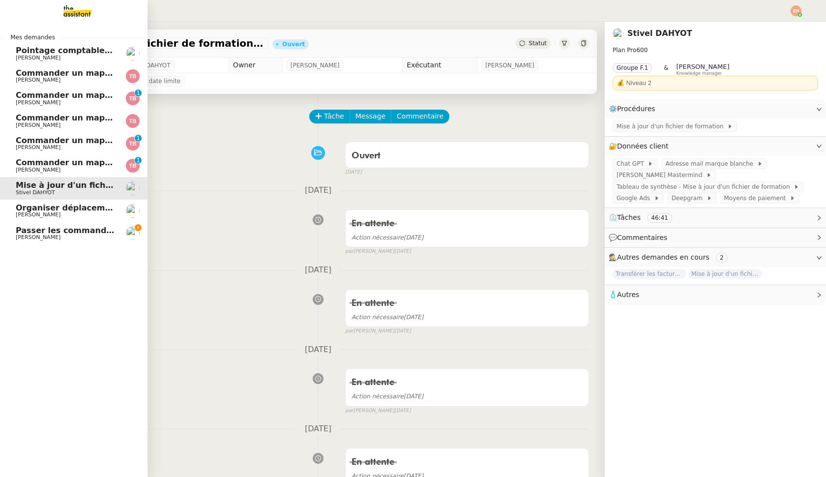
click at [36, 226] on span "Passer les commandes de livres Impactes" at bounding box center [108, 230] width 185 height 9
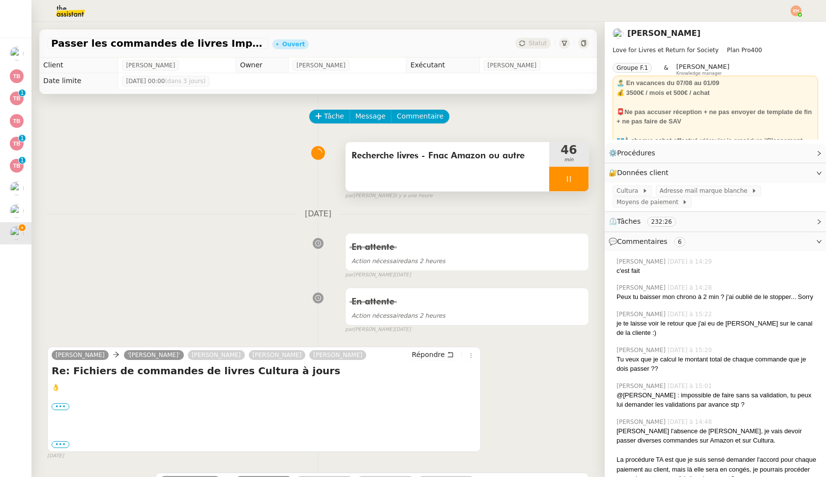
click at [478, 174] on div at bounding box center [568, 179] width 39 height 25
click at [478, 181] on icon at bounding box center [578, 178] width 7 height 5
click at [478, 188] on button at bounding box center [568, 179] width 39 height 25
click at [478, 184] on div at bounding box center [559, 179] width 20 height 25
click at [438, 354] on span "Répondre" at bounding box center [428, 355] width 33 height 10
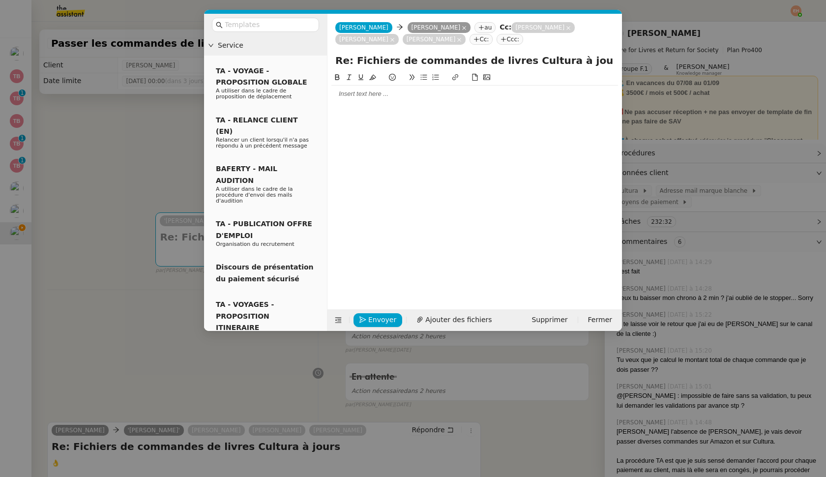
click at [358, 98] on div at bounding box center [474, 93] width 287 height 9
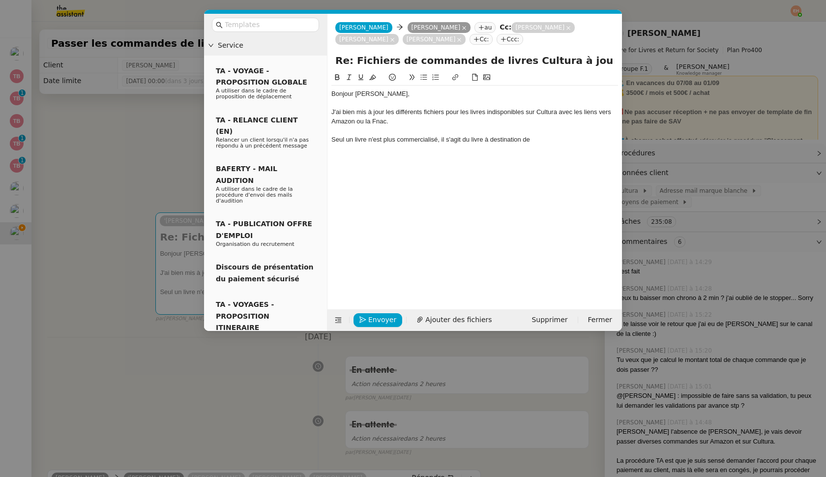
scroll to position [5, 0]
click at [478, 139] on div "Seul un livre n'est plus commercialisé, il s'agit du livre à destination de [GE…" at bounding box center [474, 144] width 287 height 18
click at [478, 137] on div "Seul un livre n'est plus commercialisé, il s'agit du livre à destination de [GE…" at bounding box center [474, 144] width 287 height 18
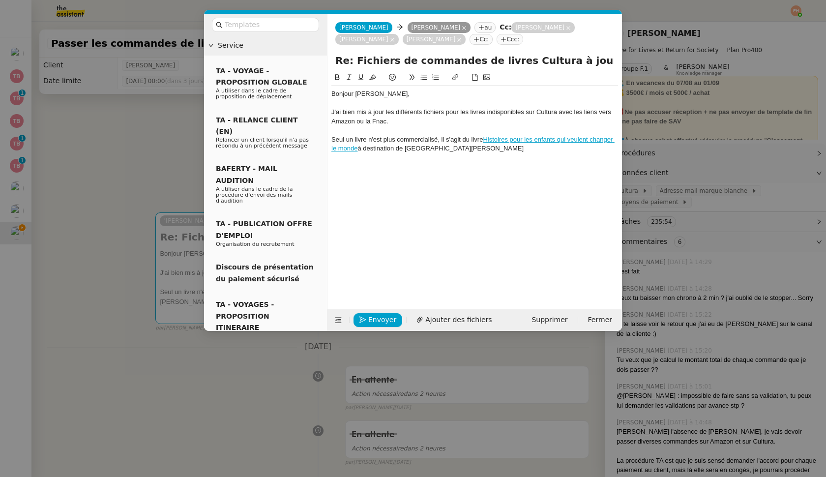
click at [478, 148] on div "Seul un livre n'est plus commercialisé, il s'agit du livre Histoires pour les e…" at bounding box center [474, 144] width 287 height 18
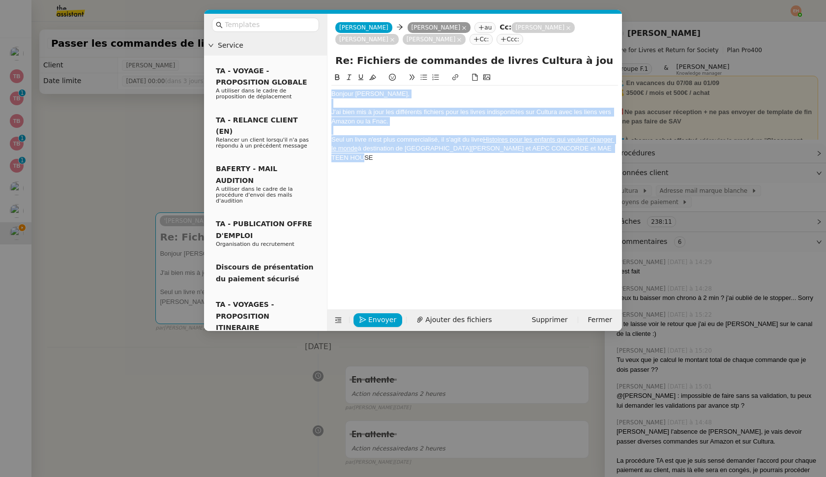
drag, startPoint x: 386, startPoint y: 164, endPoint x: 329, endPoint y: 90, distance: 93.6
click at [329, 90] on nz-spin "Bonjour [PERSON_NAME], J'ai bien mis à jour les différents fichiers pour les li…" at bounding box center [474, 185] width 295 height 226
copy div "Bonjour [PERSON_NAME], J'ai bien mis à jour les différents fichiers pour les li…"
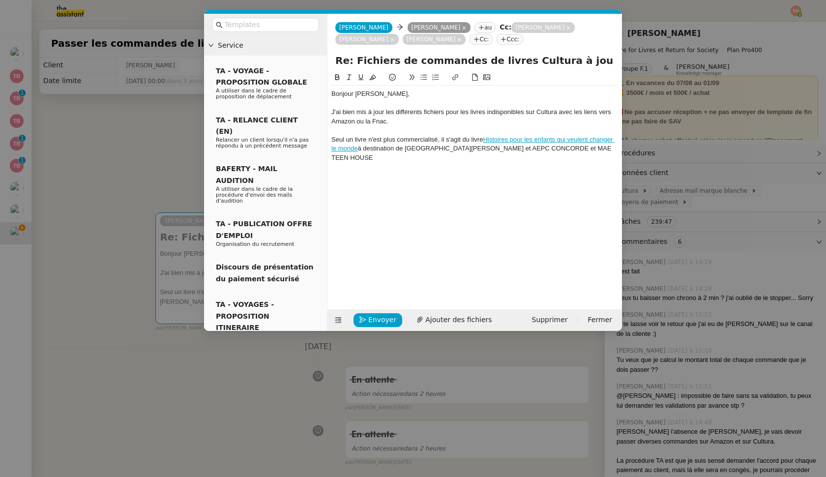
scroll to position [10, 0]
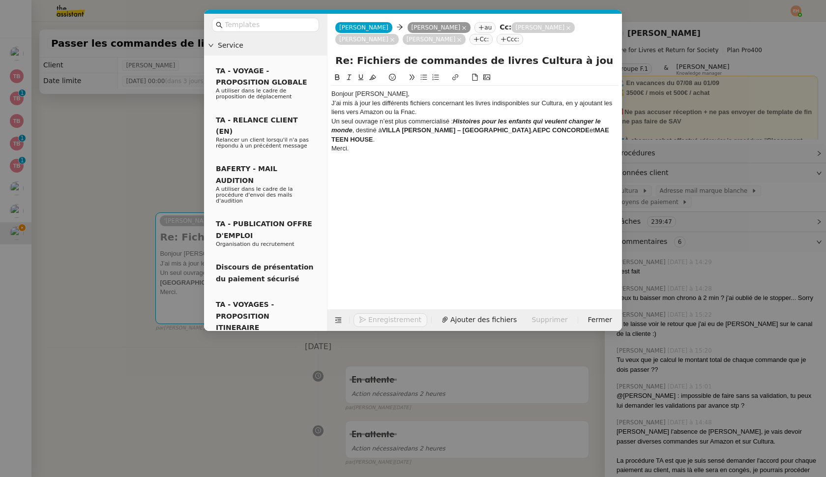
click at [415, 96] on div "Bonjour [PERSON_NAME]," at bounding box center [474, 93] width 287 height 9
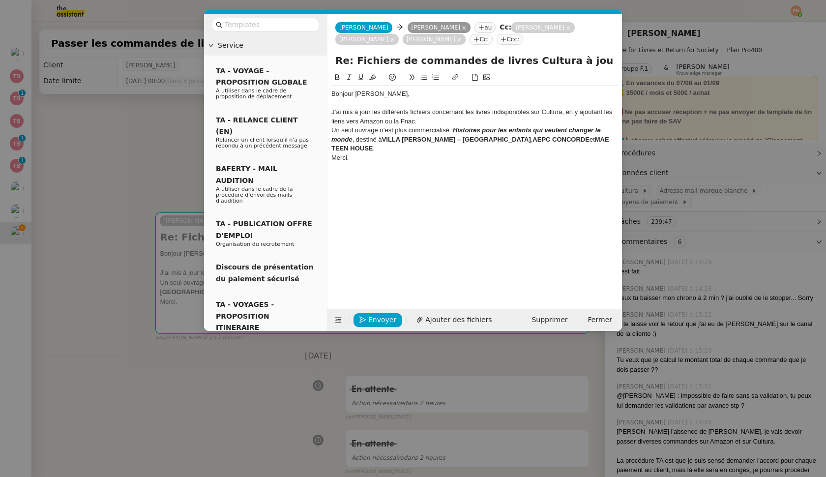
click at [432, 122] on div "J’ai mis à jour les différents fichiers concernant les livres indisponibles sur…" at bounding box center [474, 117] width 287 height 18
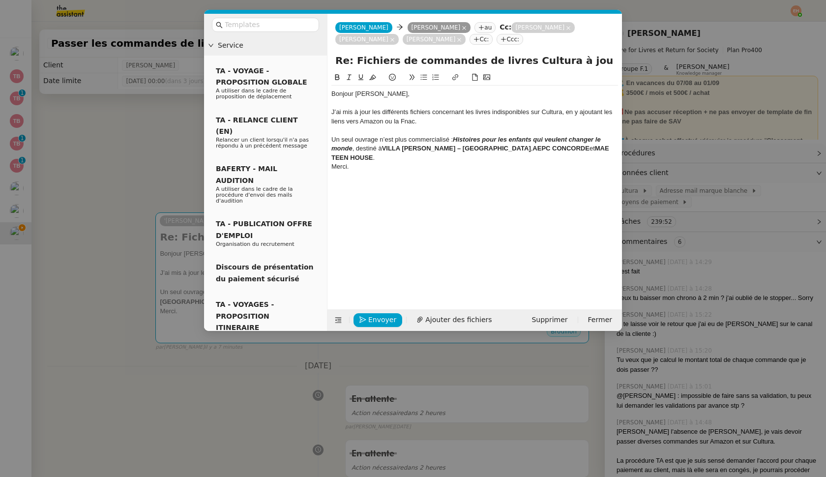
click at [332, 148] on em "Histoires pour les enfants qui veulent changer le monde" at bounding box center [466, 144] width 271 height 16
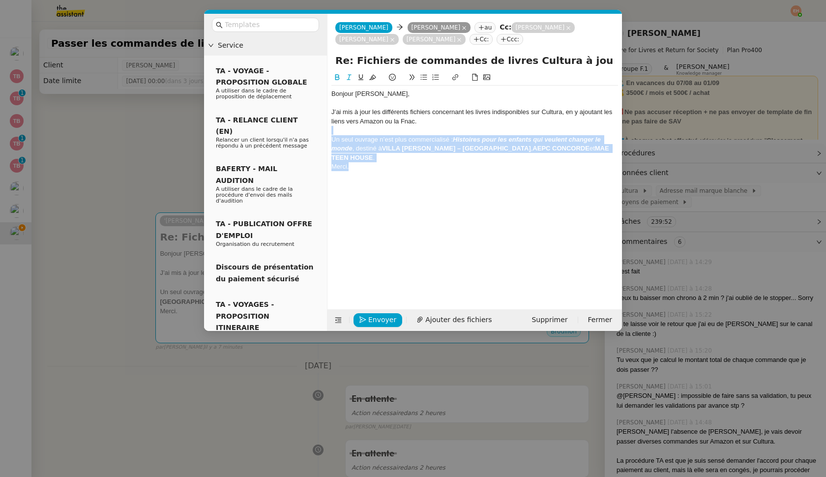
drag, startPoint x: 373, startPoint y: 157, endPoint x: 353, endPoint y: 133, distance: 31.4
click at [353, 133] on div "Bonjour [PERSON_NAME], J’ai mis à jour les différents fichiers concernant les l…" at bounding box center [474, 135] width 287 height 99
click at [360, 162] on div "Merci." at bounding box center [474, 166] width 287 height 9
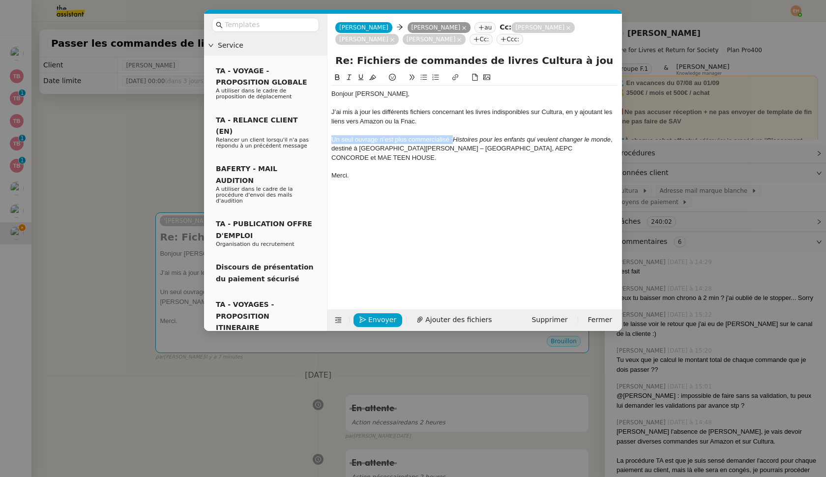
drag, startPoint x: 452, startPoint y: 138, endPoint x: 324, endPoint y: 138, distance: 128.3
click at [324, 138] on nz-layout "Service TA - VOYAGE - PROPOSITION GLOBALE A utiliser dans le cadre de propositi…" at bounding box center [413, 172] width 418 height 317
click at [358, 171] on div "Merci." at bounding box center [474, 175] width 287 height 9
click at [387, 122] on div "J’ai mis à jour les différents fichiers concernant les livres indisponibles sur…" at bounding box center [474, 117] width 287 height 18
click at [366, 318] on button "Enregistrement" at bounding box center [391, 320] width 74 height 14
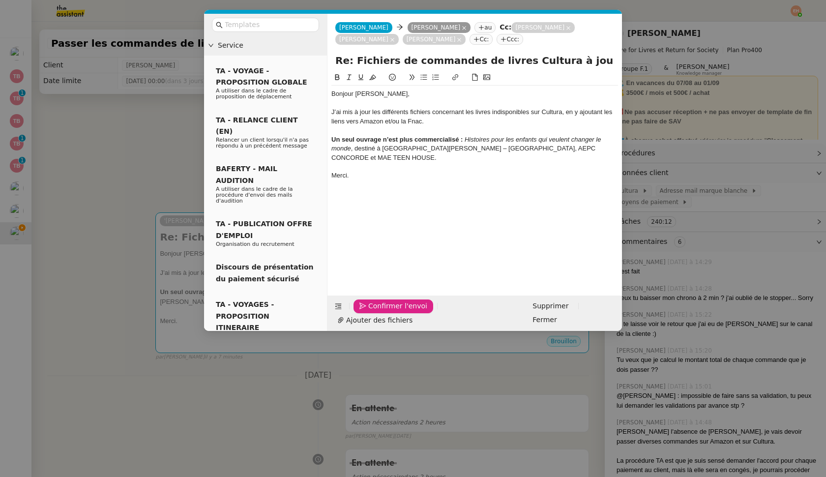
click at [366, 313] on button "Confirmer l'envoi" at bounding box center [394, 306] width 80 height 14
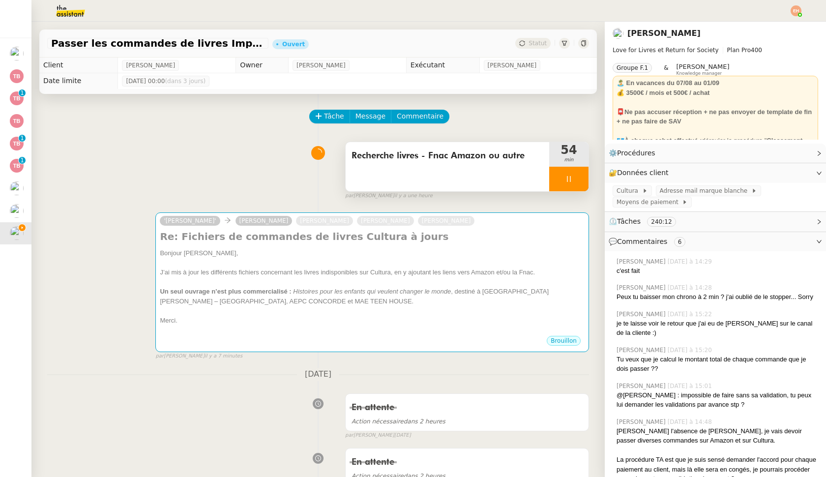
click at [478, 177] on div at bounding box center [568, 179] width 39 height 25
click at [478, 186] on button at bounding box center [579, 179] width 20 height 25
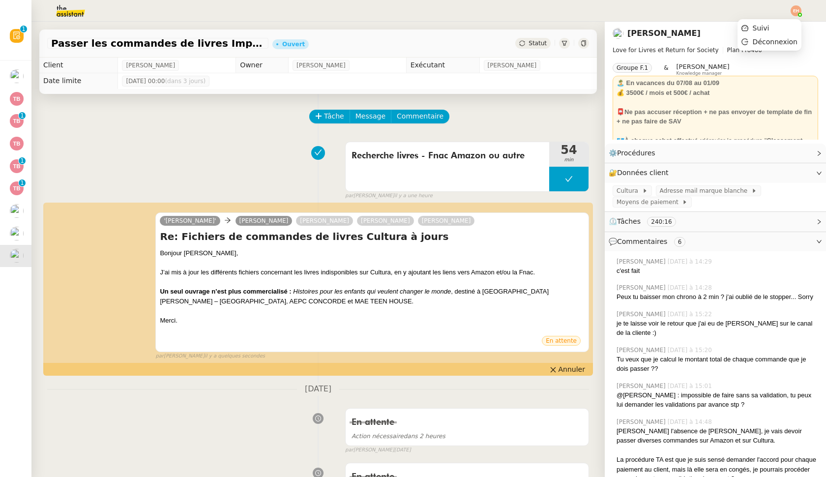
click at [478, 11] on img at bounding box center [796, 10] width 11 height 11
click at [478, 30] on span "Suivi" at bounding box center [761, 28] width 17 height 8
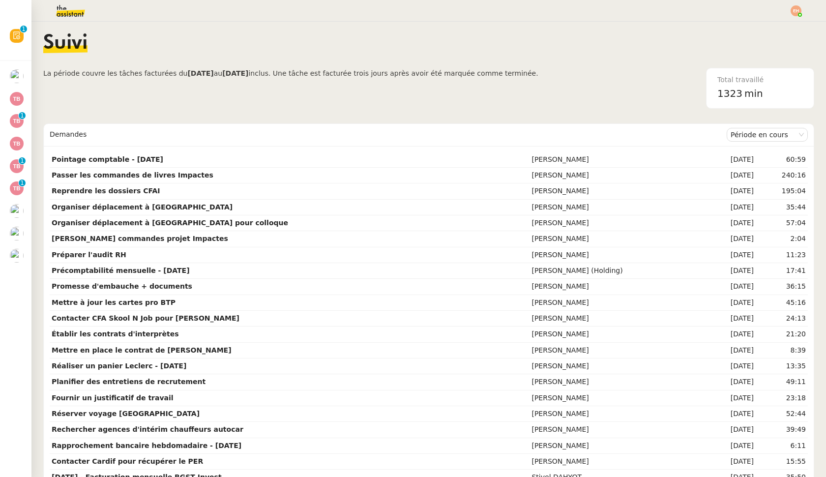
click at [73, 14] on img at bounding box center [63, 11] width 76 height 22
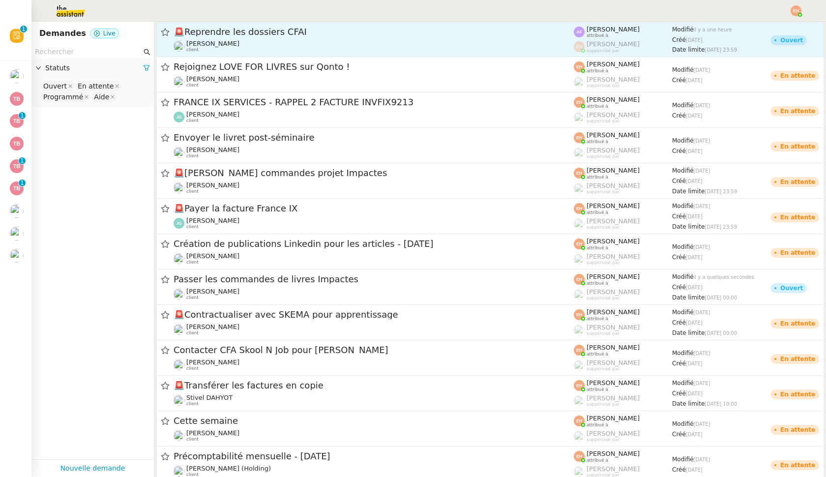
click at [239, 39] on div "🚨 Reprendre les dossiers CFAI [PERSON_NAME] client" at bounding box center [374, 39] width 400 height 27
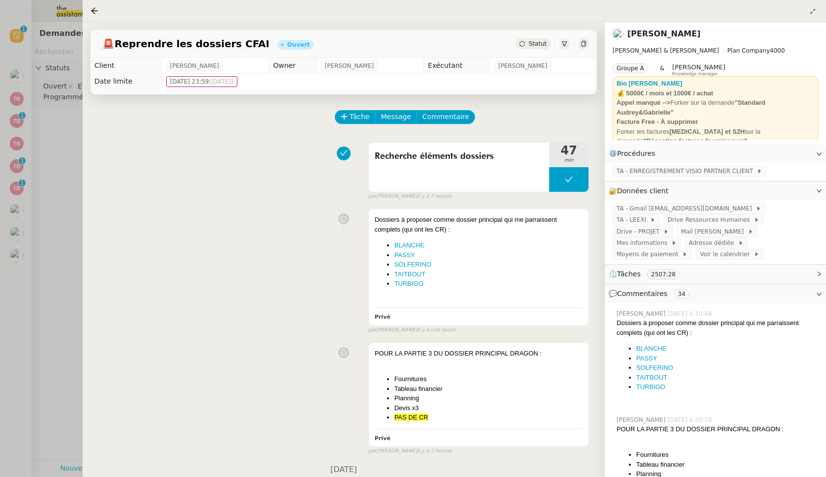
scroll to position [6, 0]
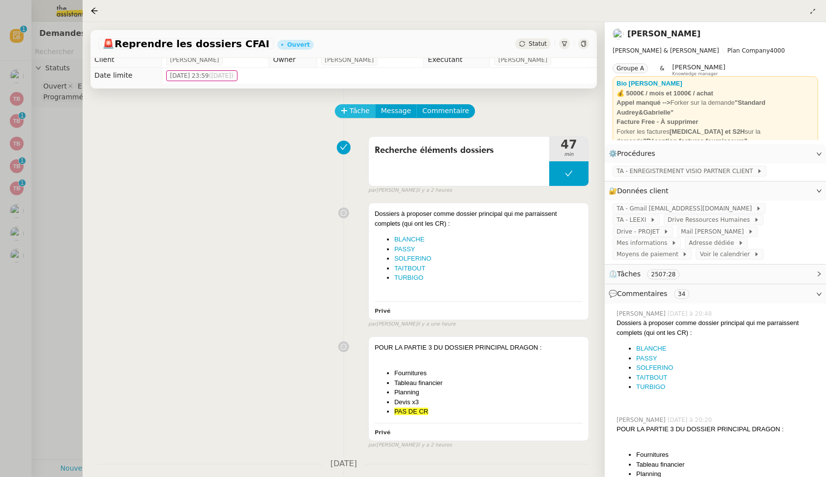
click at [346, 109] on icon at bounding box center [344, 110] width 7 height 7
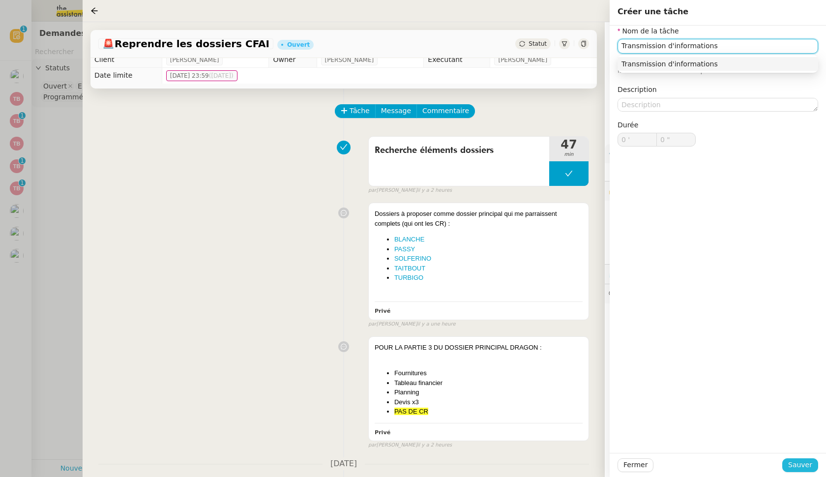
type input "Transmission d'informations"
click at [478, 467] on span "Sauver" at bounding box center [800, 464] width 24 height 11
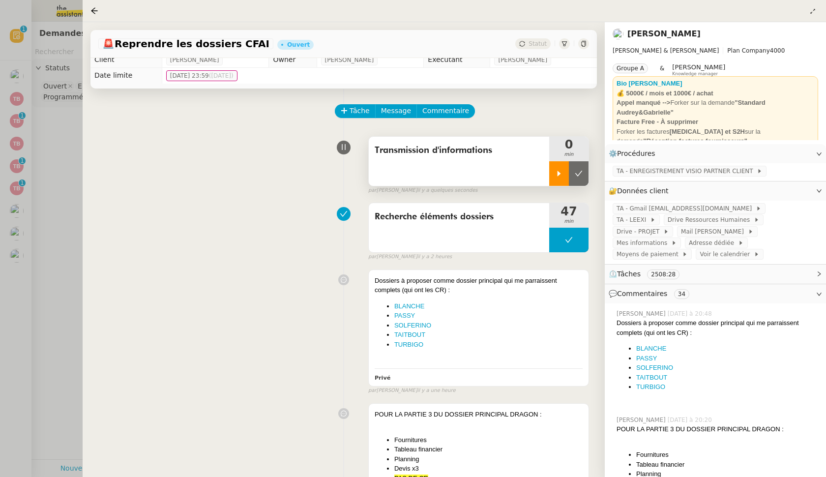
click at [478, 172] on div at bounding box center [559, 173] width 20 height 25
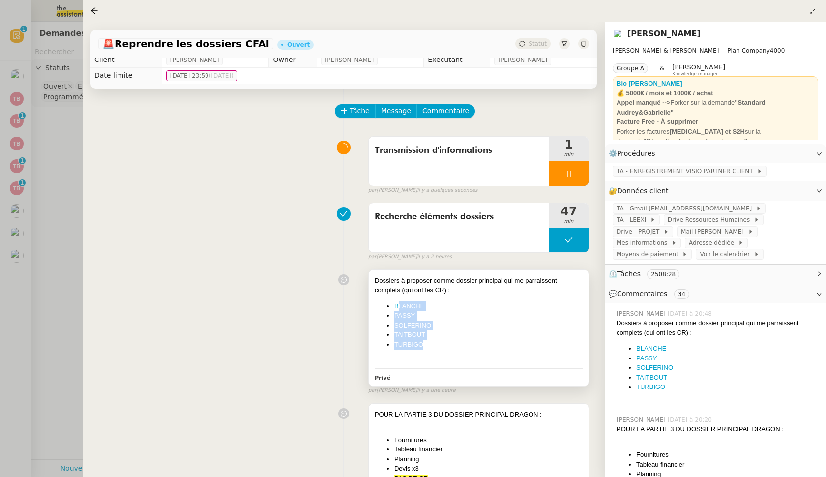
click at [397, 302] on ul "BLANCHE PASSY SOLFERINO TAITBOUT TURBIGO" at bounding box center [479, 325] width 208 height 48
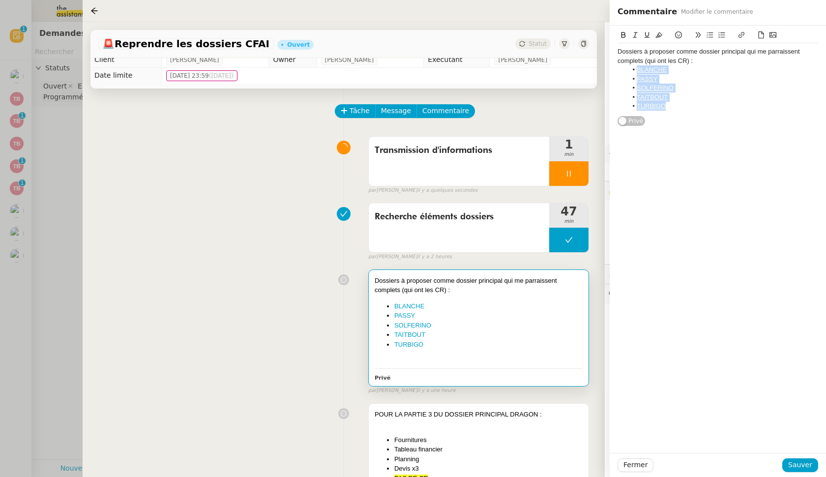
drag, startPoint x: 684, startPoint y: 112, endPoint x: 632, endPoint y: 66, distance: 69.0
click at [478, 66] on div "Dossiers à proposer comme dossier principal qui me parraissent complets (qui on…" at bounding box center [718, 78] width 201 height 71
copy ul "BLANCHE PASSY SOLFERINO TAITBOUT TURBIGO"
click at [478, 464] on span "Fermer" at bounding box center [635, 464] width 24 height 11
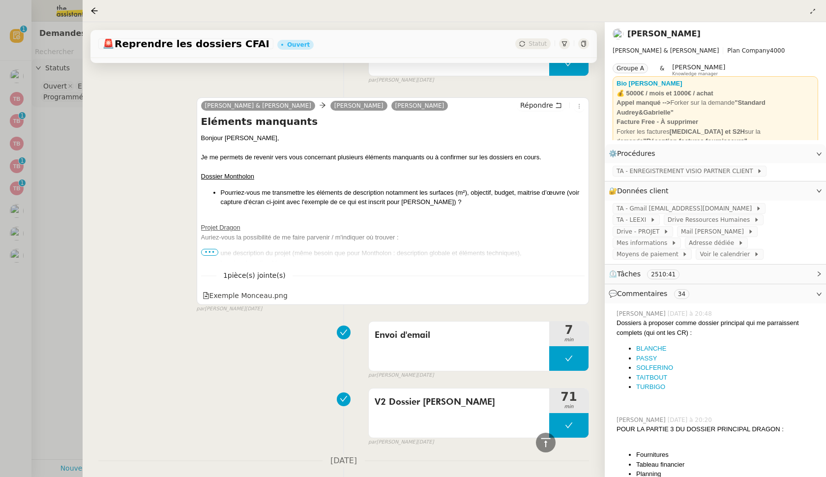
scroll to position [3191, 0]
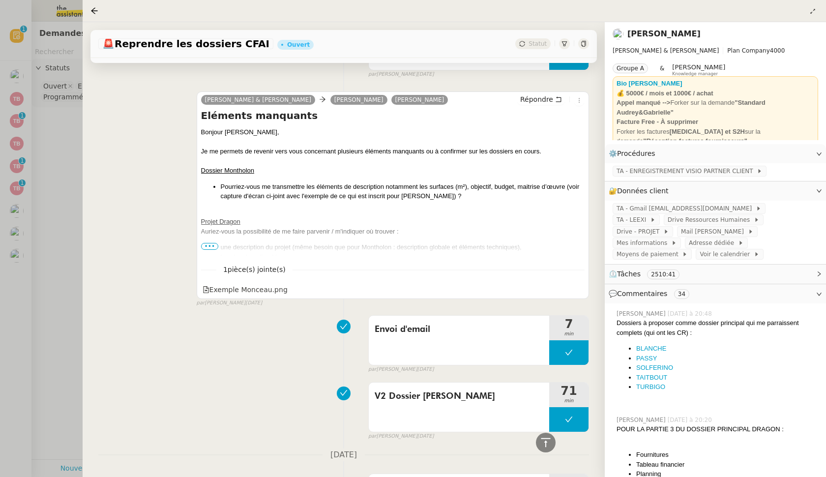
click at [207, 243] on span "•••" at bounding box center [210, 246] width 18 height 7
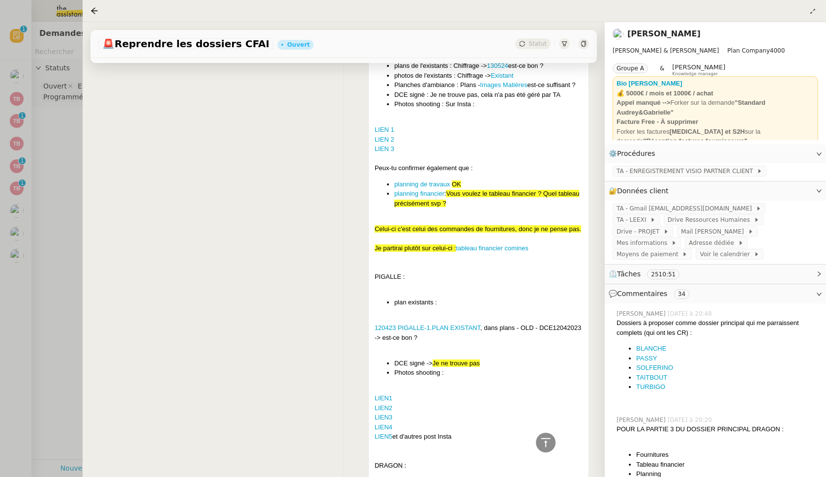
scroll to position [5990, 0]
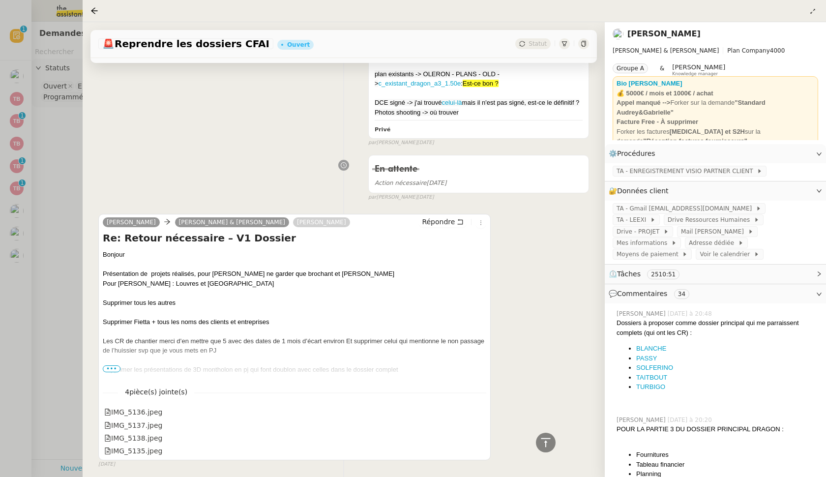
click at [113, 365] on span "•••" at bounding box center [112, 368] width 18 height 7
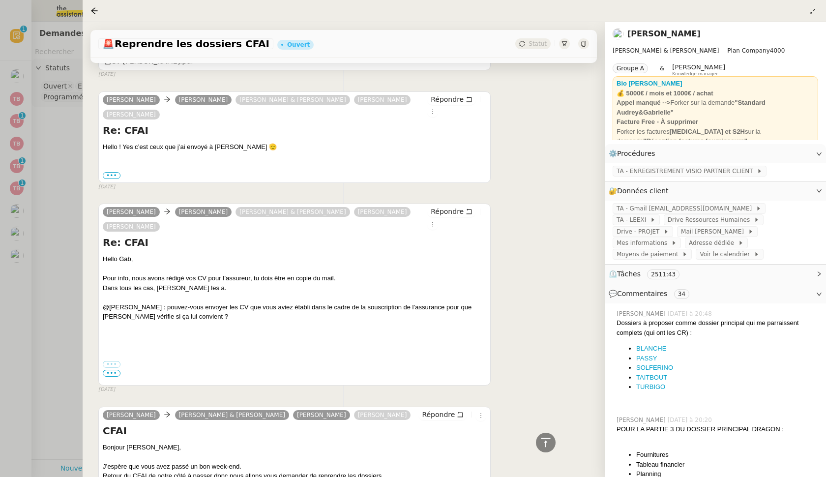
scroll to position [0, 0]
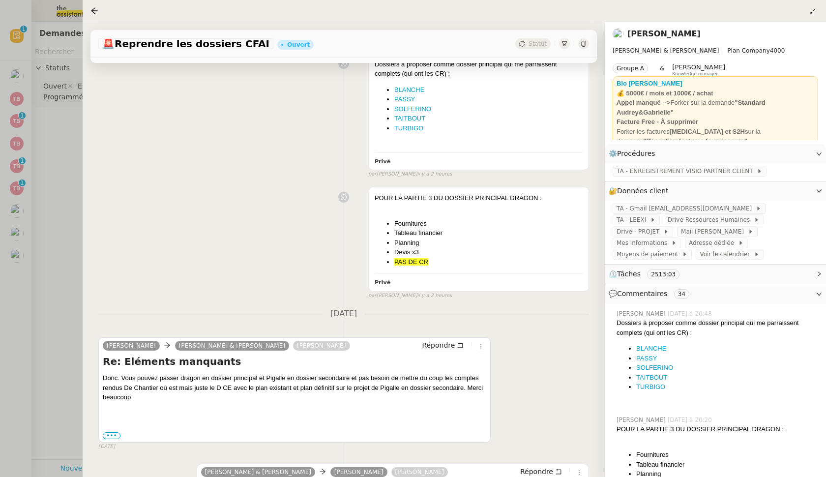
scroll to position [303, 0]
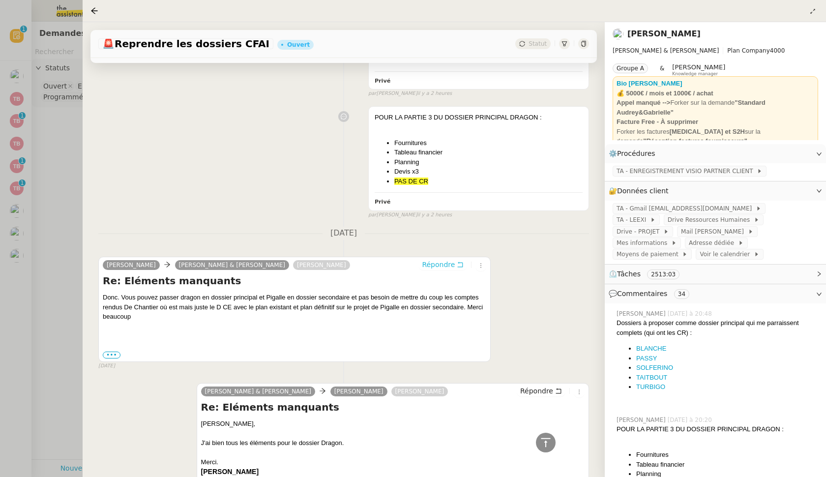
click at [437, 259] on button "Répondre" at bounding box center [442, 264] width 49 height 11
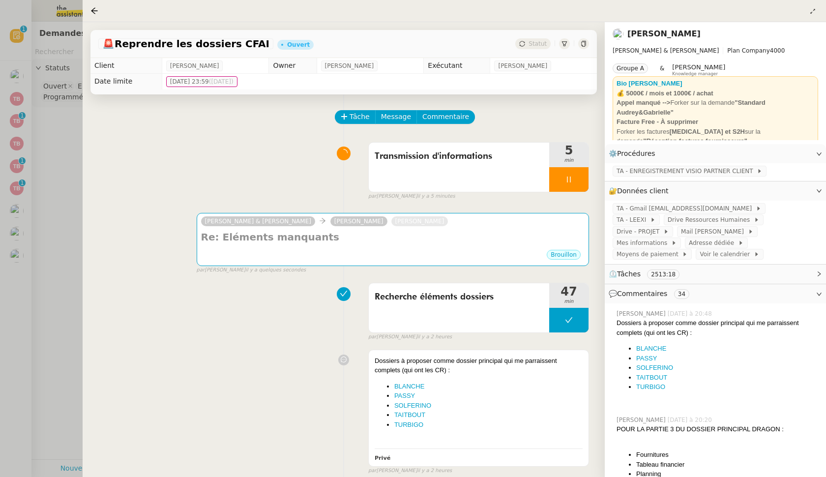
scroll to position [0, 0]
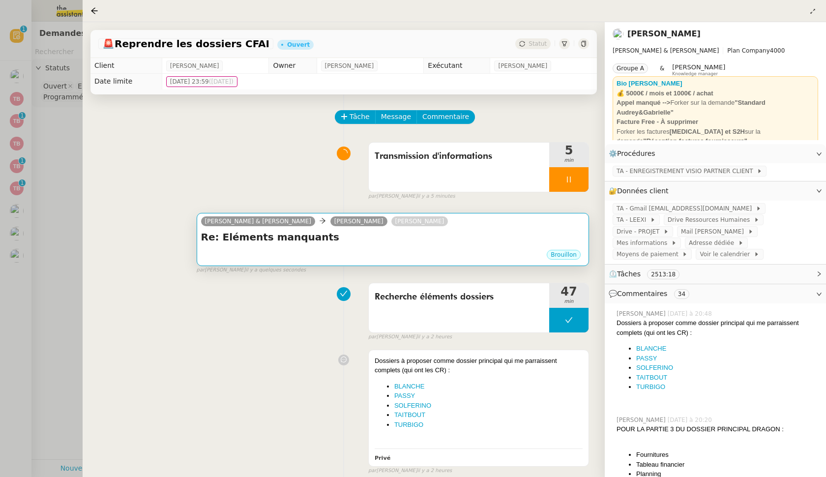
click at [320, 234] on h4 "Re: Eléments manquants" at bounding box center [393, 237] width 384 height 14
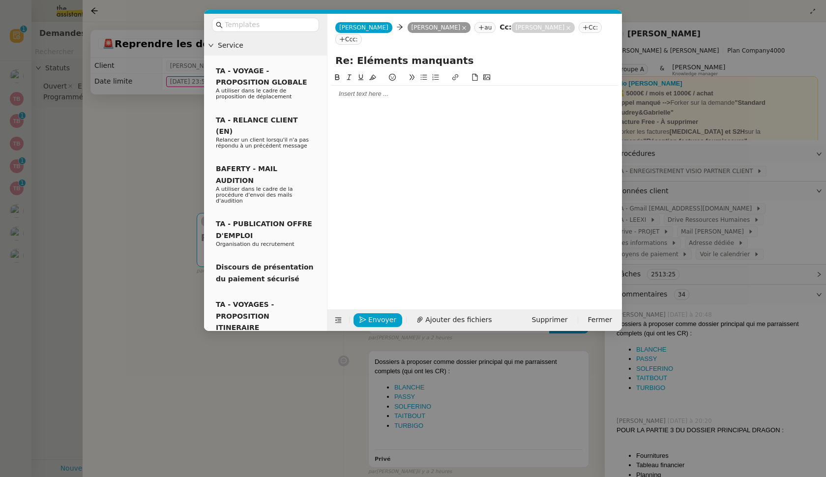
click at [418, 98] on div at bounding box center [474, 93] width 287 height 9
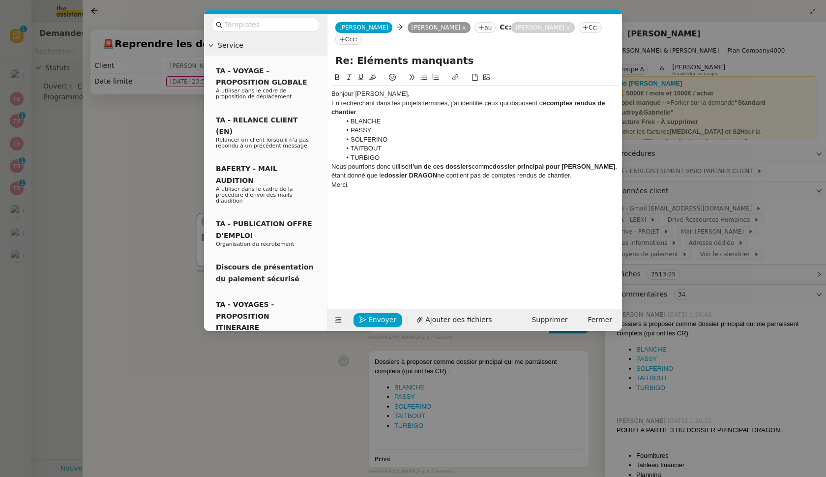
click at [409, 96] on div "Bonjour [PERSON_NAME]," at bounding box center [474, 93] width 287 height 9
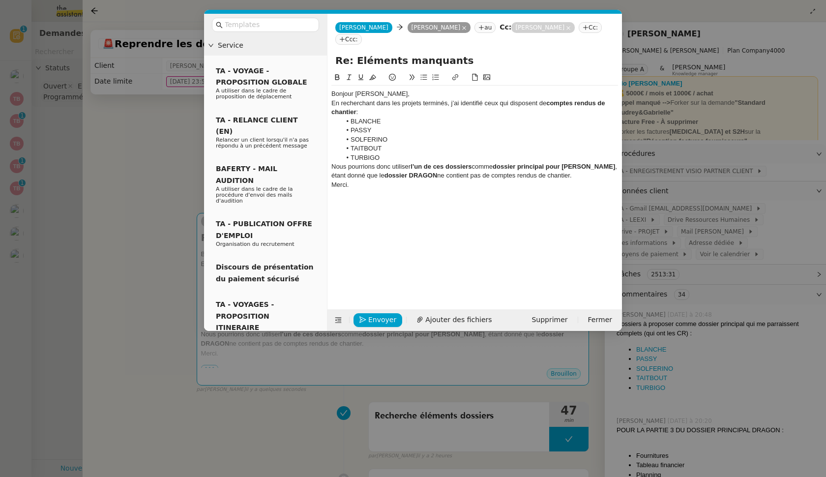
click at [409, 92] on div "Bonjour [PERSON_NAME]," at bounding box center [474, 93] width 287 height 9
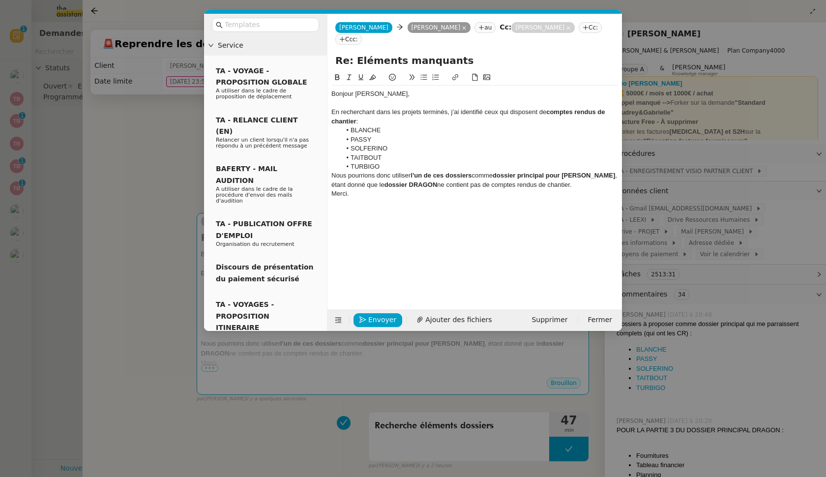
drag, startPoint x: 423, startPoint y: 119, endPoint x: 484, endPoint y: 121, distance: 60.5
click at [423, 119] on div "En recherchant dans les projets terminés, j’ai identifié ceux qui disposent de …" at bounding box center [474, 117] width 287 height 18
click at [443, 164] on li "TURBIGO" at bounding box center [479, 166] width 277 height 9
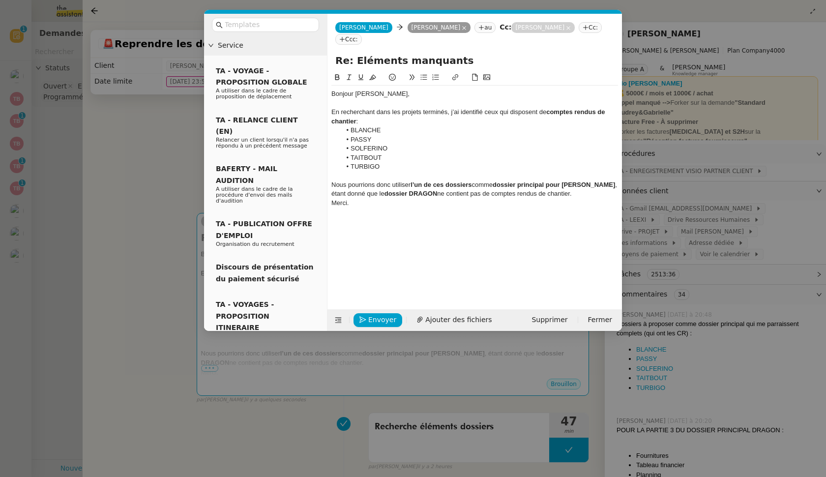
drag, startPoint x: 411, startPoint y: 183, endPoint x: 582, endPoint y: 194, distance: 171.0
click at [478, 194] on div "Nous pourrions donc utiliser l’un de ces dossiers comme dossier principal pour …" at bounding box center [474, 189] width 287 height 18
click at [478, 192] on div "Nous pourrions donc utiliser l’un de ces dossiers comme dossier principal pour …" at bounding box center [474, 189] width 287 height 18
click at [478, 183] on div "Nous pourrions donc utiliser l’un de ces dossiers comme dossier principal pour …" at bounding box center [474, 189] width 287 height 18
drag, startPoint x: 579, startPoint y: 182, endPoint x: 341, endPoint y: 192, distance: 238.2
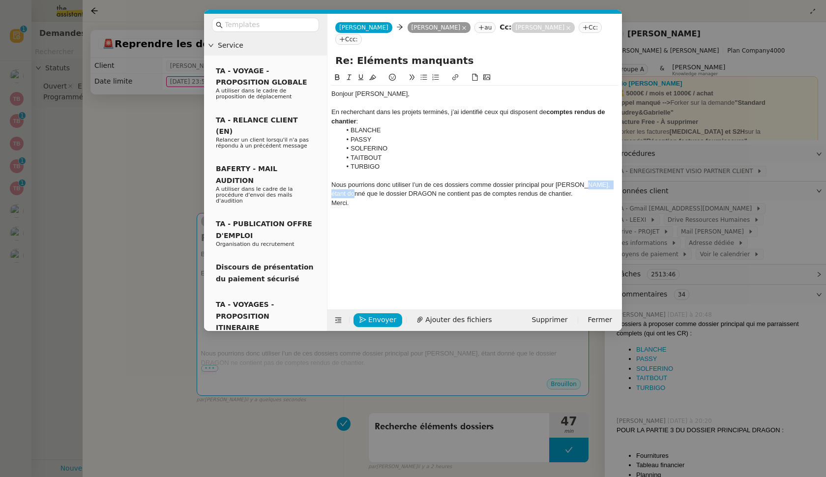
click at [341, 192] on div "Nous pourrions donc utiliser l’un de ces dossiers comme dossier principal pour …" at bounding box center [474, 189] width 287 height 18
click at [345, 200] on div "Merci." at bounding box center [474, 203] width 287 height 9
click at [332, 202] on div "Merci." at bounding box center [474, 203] width 287 height 9
click at [478, 109] on div "En recherchant dans les projets terminés, j’ai identifié ceux qui disposent de …" at bounding box center [474, 117] width 287 height 18
drag, startPoint x: 543, startPoint y: 114, endPoint x: 547, endPoint y: 118, distance: 5.6
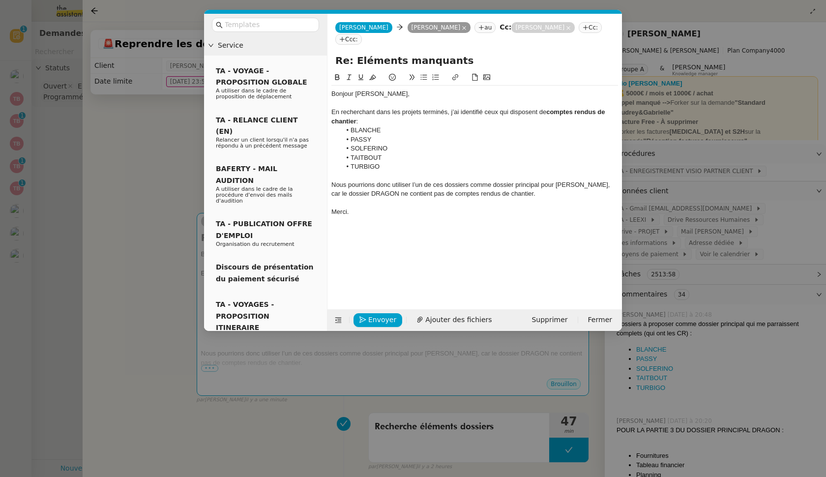
click at [478, 118] on div "En recherchant dans les projets terminés, j’ai identifié ceux qui disposent de …" at bounding box center [474, 117] width 287 height 18
click at [478, 134] on li "BLANCHE" at bounding box center [479, 130] width 277 height 9
click at [478, 126] on li "BLANCHE" at bounding box center [479, 130] width 277 height 9
click at [380, 317] on span "Envoyer" at bounding box center [382, 319] width 28 height 11
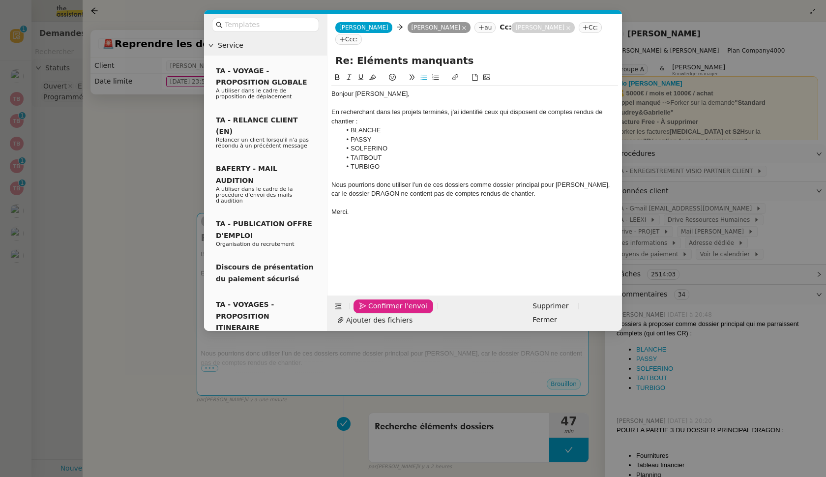
click at [380, 312] on span "Confirmer l'envoi" at bounding box center [397, 305] width 59 height 11
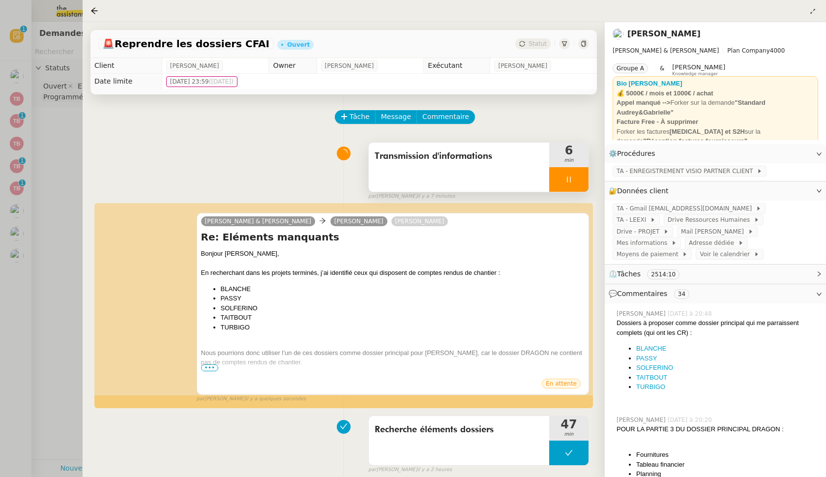
click at [478, 183] on div at bounding box center [568, 179] width 39 height 25
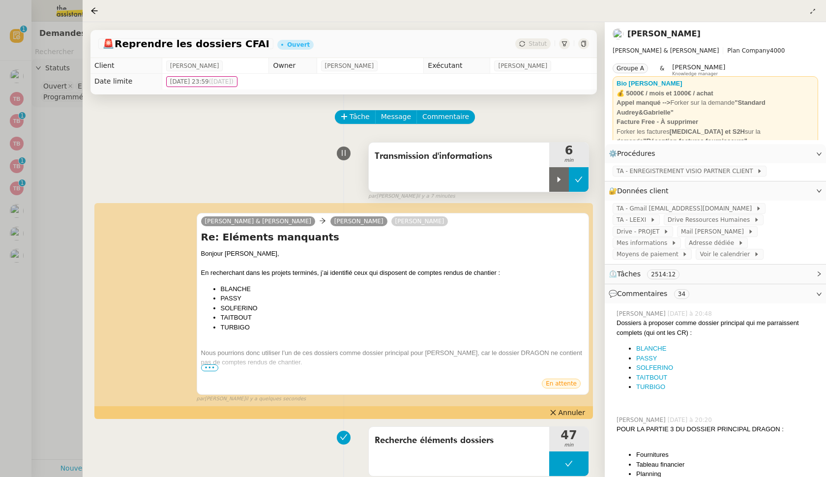
click at [478, 182] on button at bounding box center [579, 179] width 20 height 25
click at [69, 135] on div at bounding box center [413, 238] width 826 height 477
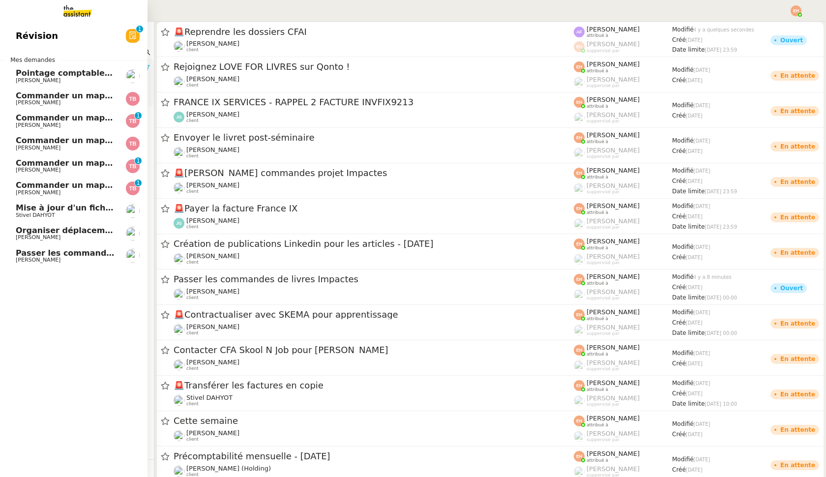
click at [34, 245] on link "Passer les commandes de livres Impactes [PERSON_NAME]" at bounding box center [74, 256] width 148 height 23
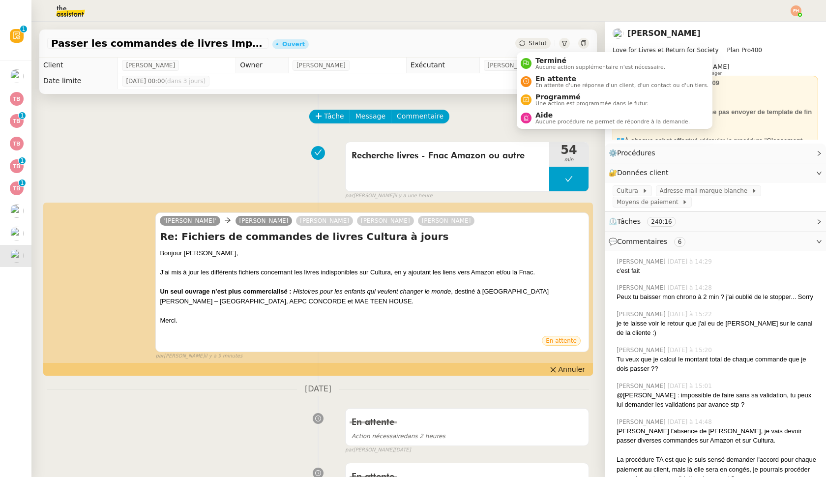
click at [478, 43] on span "Statut" at bounding box center [538, 43] width 18 height 7
click at [478, 83] on span "En attente d'une réponse d'un client, d'un contact ou d'un tiers." at bounding box center [621, 85] width 173 height 5
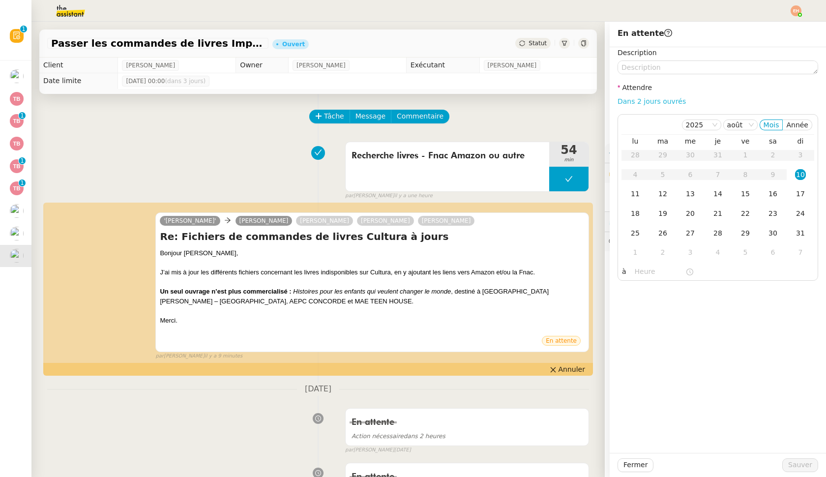
click at [478, 103] on link "Dans 2 jours ouvrés" at bounding box center [652, 101] width 68 height 8
type input "07:00"
click at [478, 464] on span "Sauver" at bounding box center [800, 464] width 24 height 11
